Goal: Transaction & Acquisition: Book appointment/travel/reservation

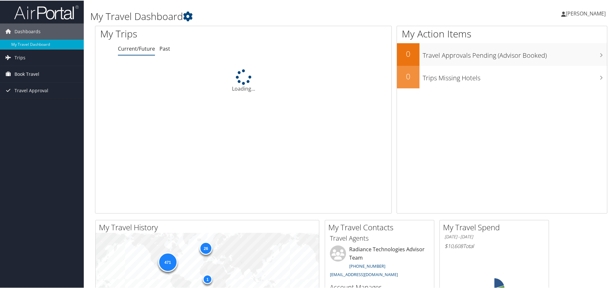
click at [29, 74] on span "Book Travel" at bounding box center [26, 73] width 25 height 16
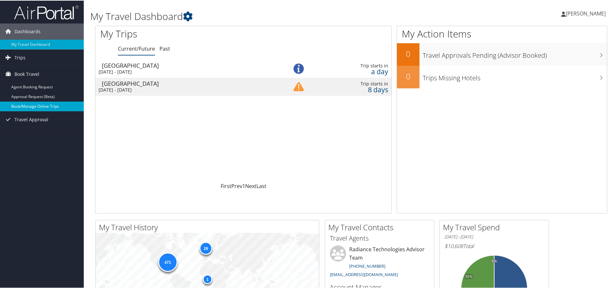
click at [41, 103] on link "Book/Manage Online Trips" at bounding box center [42, 106] width 84 height 10
